Goal: Use online tool/utility

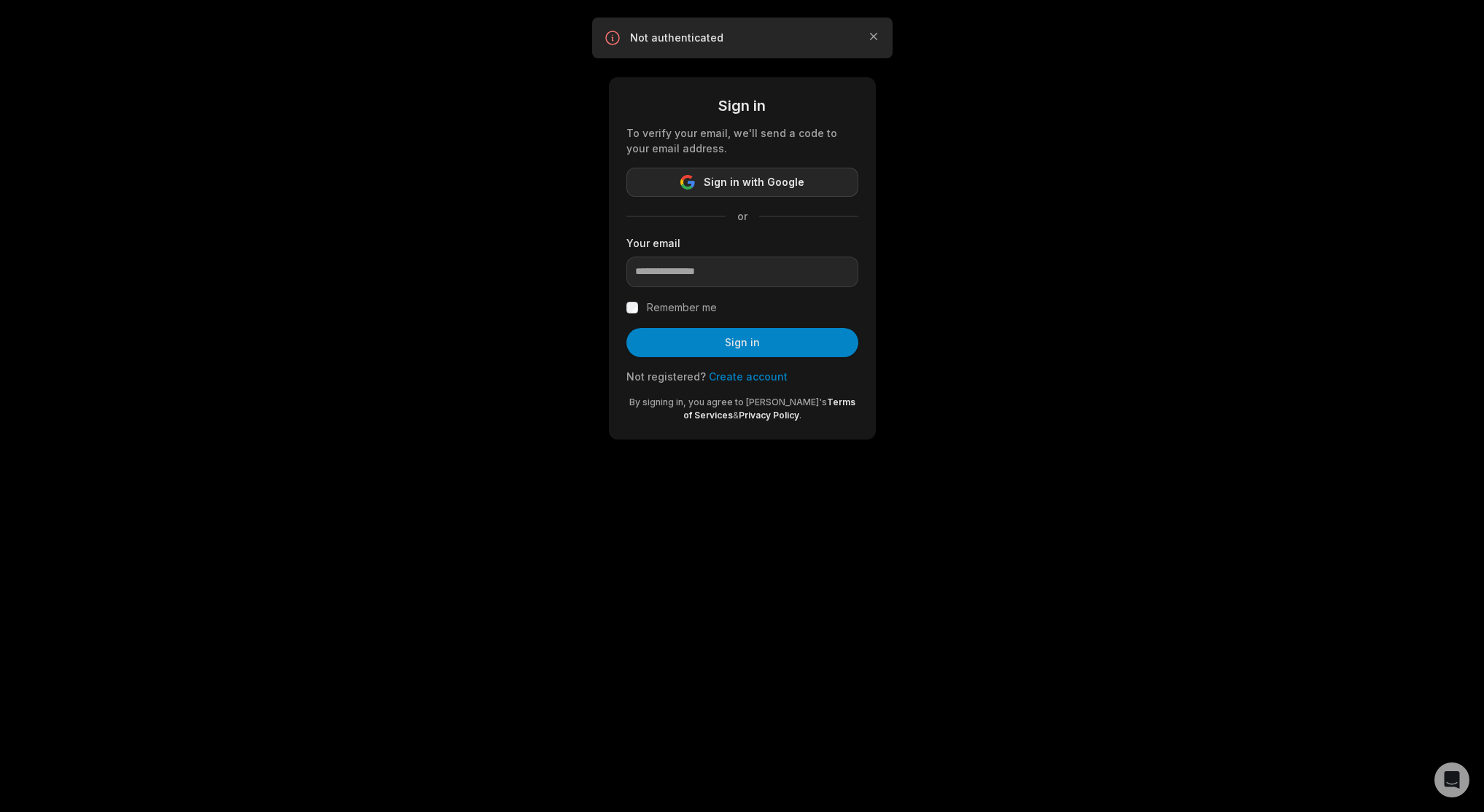
click at [750, 180] on span "Sign in with Google" at bounding box center [753, 182] width 100 height 17
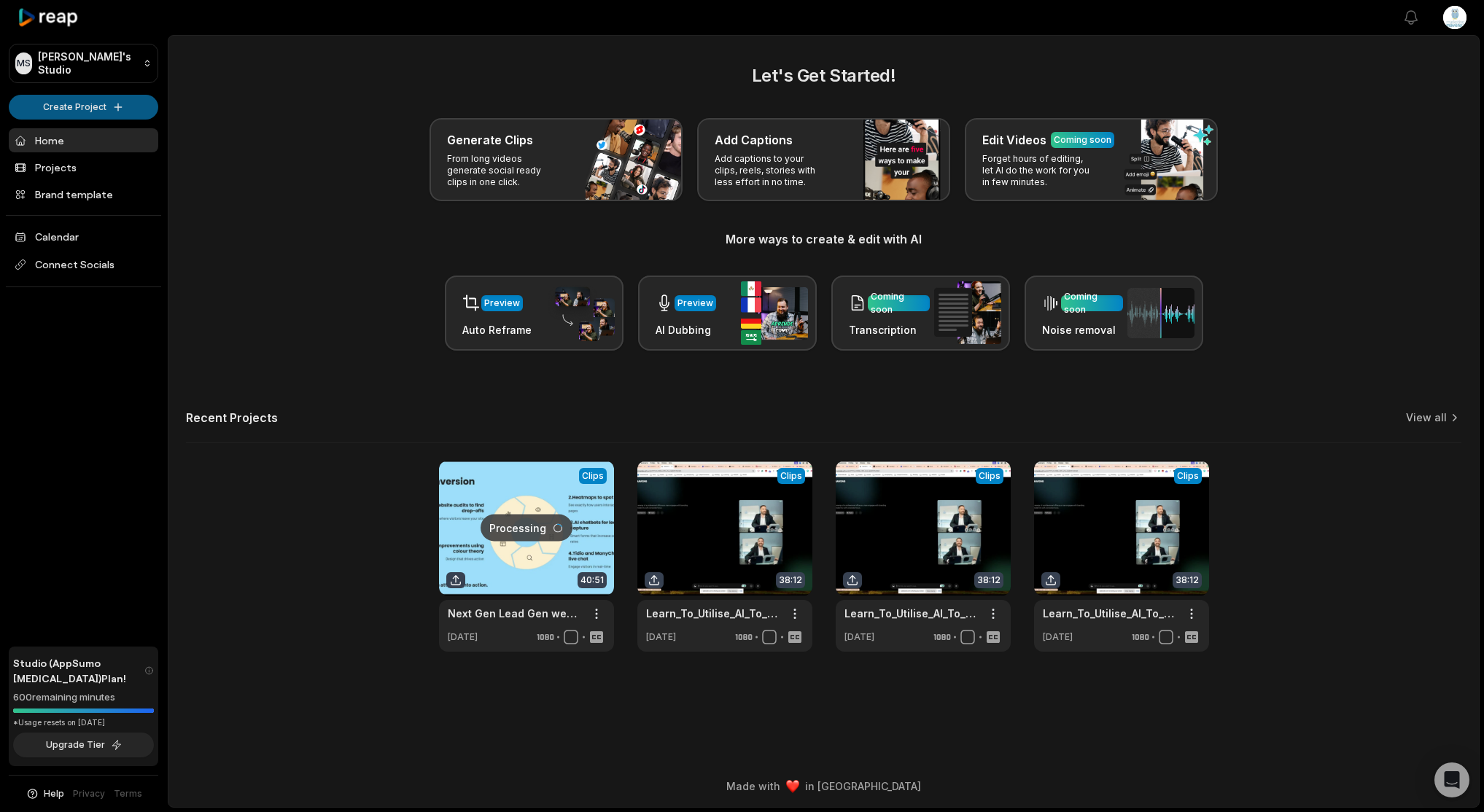
click at [72, 103] on html "MS [PERSON_NAME]'s Studio Create Project Home Projects Brand template Calendar …" at bounding box center [742, 406] width 1484 height 812
click at [103, 139] on link "Create Clips" at bounding box center [83, 137] width 142 height 24
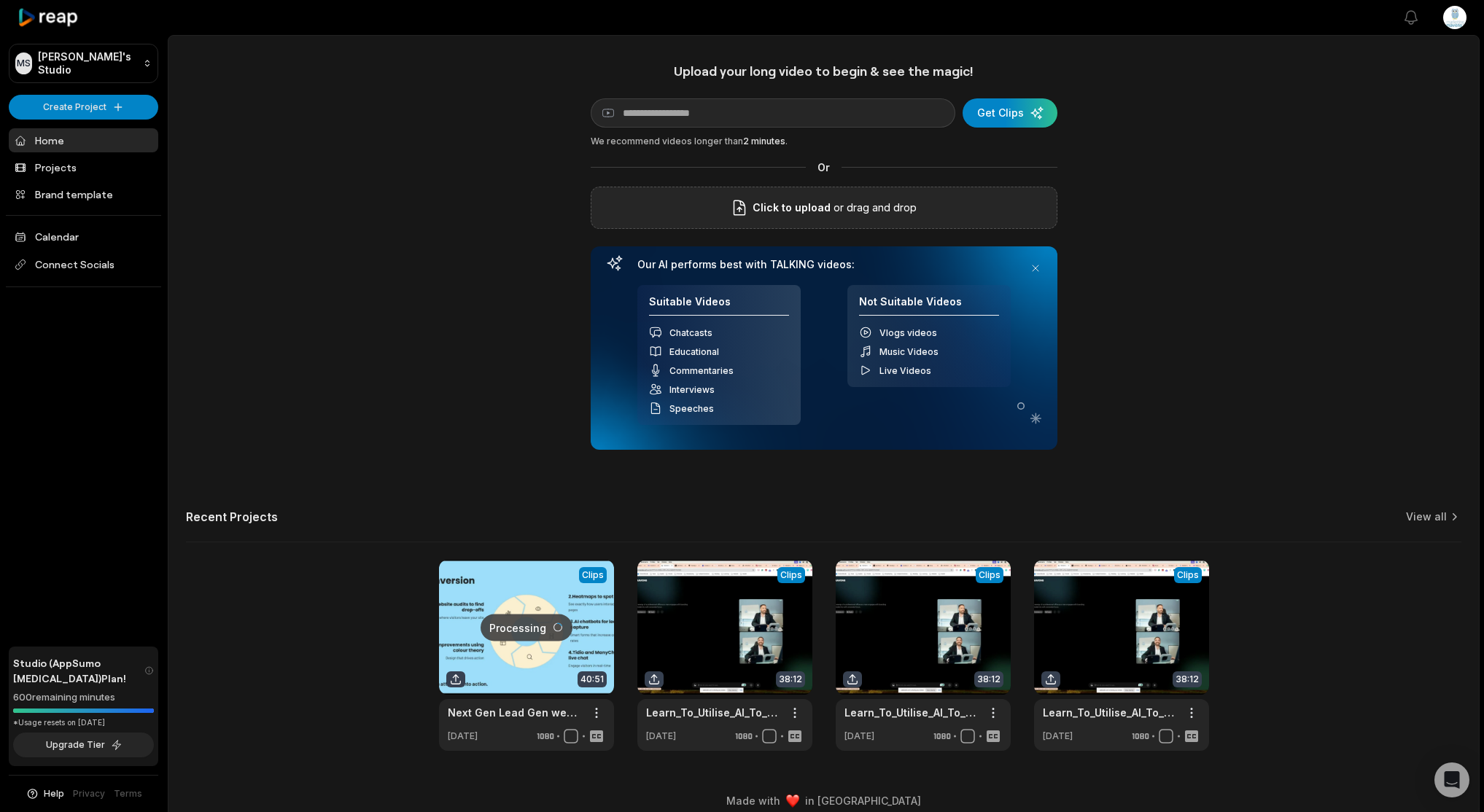
click at [822, 211] on span "Click to upload" at bounding box center [791, 208] width 78 height 17
click at [0, 0] on input "Click to upload" at bounding box center [0, 0] width 0 height 0
